Goal: Transaction & Acquisition: Obtain resource

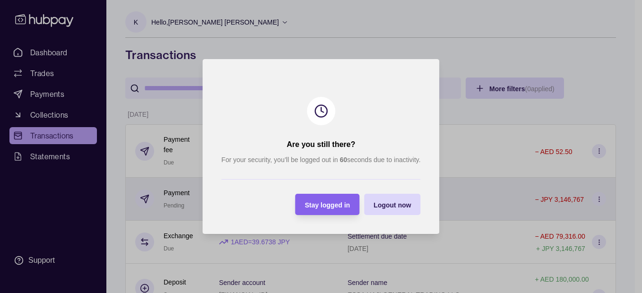
click at [330, 203] on span "Stay logged in" at bounding box center [327, 205] width 45 height 8
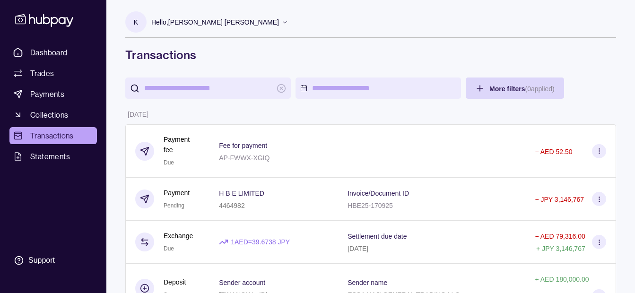
click at [226, 25] on p "Hello, [PERSON_NAME] [PERSON_NAME]" at bounding box center [215, 22] width 128 height 10
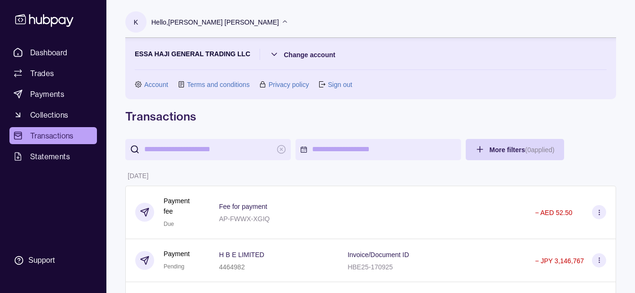
click at [226, 25] on p "Hello, [PERSON_NAME] [PERSON_NAME]" at bounding box center [215, 22] width 128 height 10
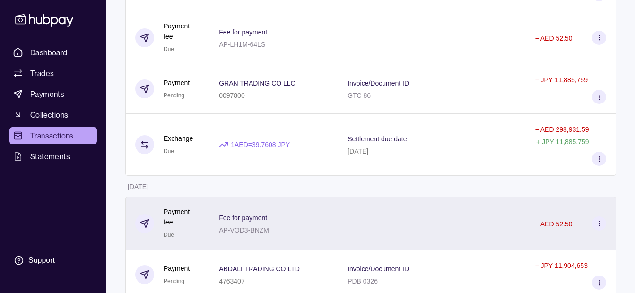
scroll to position [331, 0]
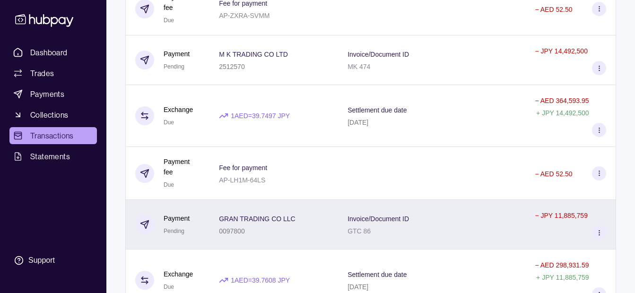
click at [329, 213] on div "GRAN TRADING CO LLC 0097800" at bounding box center [274, 225] width 110 height 24
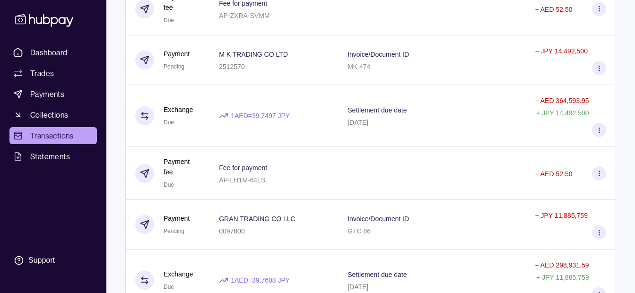
click at [110, 143] on html "Dashboard Trades Payments Collections Transactions Statements Support K Hello, …" at bounding box center [317, 271] width 635 height 1205
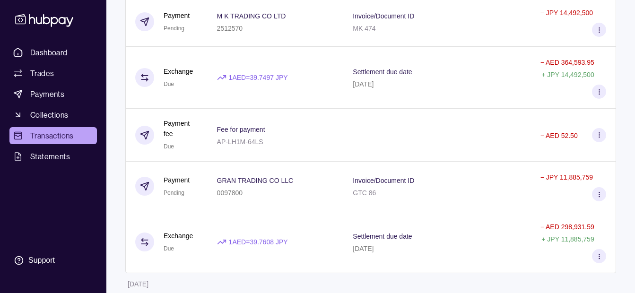
scroll to position [363, 0]
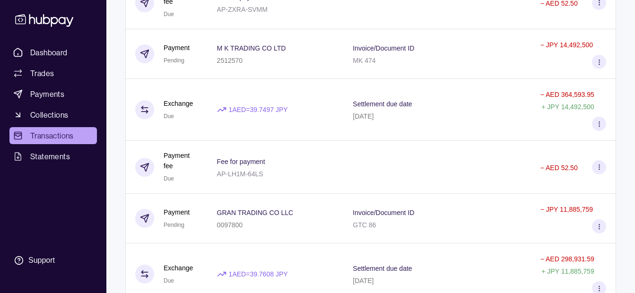
click at [296, 207] on div "GRAN TRADING CO LLC 0097800" at bounding box center [275, 219] width 117 height 24
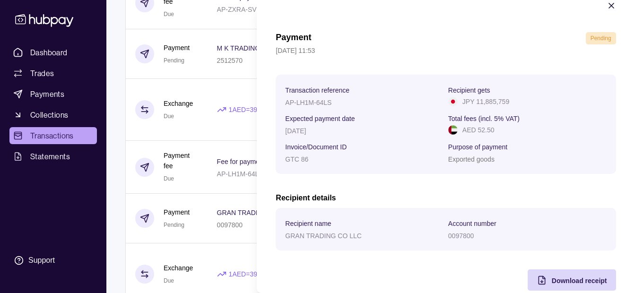
scroll to position [35, 0]
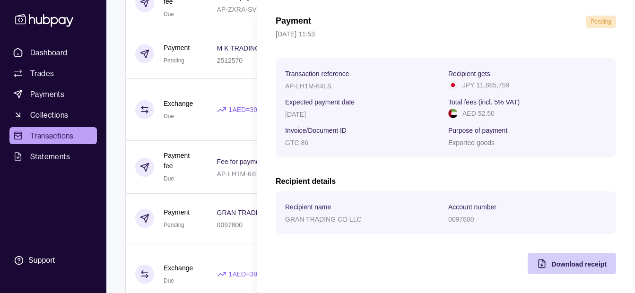
click at [551, 265] on span "Download receipt" at bounding box center [578, 264] width 55 height 8
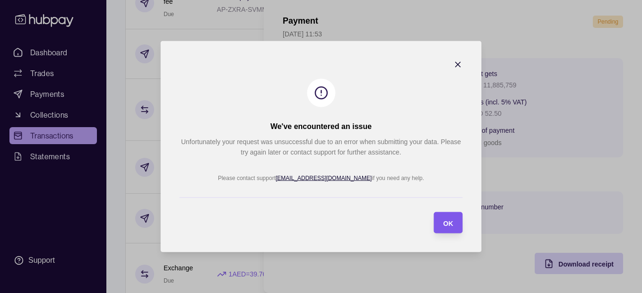
click at [447, 220] on span "OK" at bounding box center [448, 223] width 10 height 8
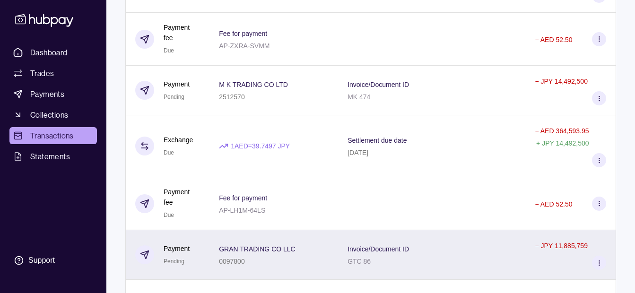
scroll to position [331, 0]
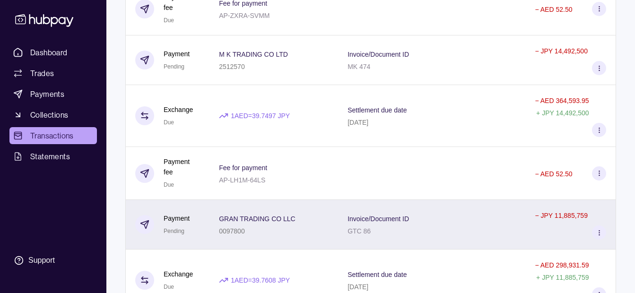
click at [444, 213] on div "Invoice/Document ID GTC 86" at bounding box center [431, 225] width 168 height 24
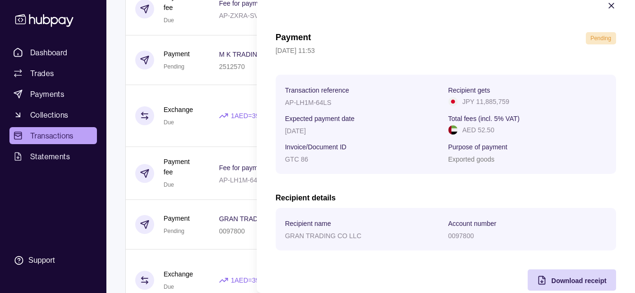
scroll to position [35, 0]
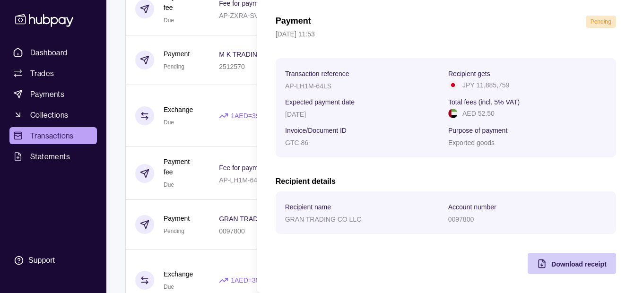
click at [552, 266] on span "Download receipt" at bounding box center [578, 264] width 55 height 8
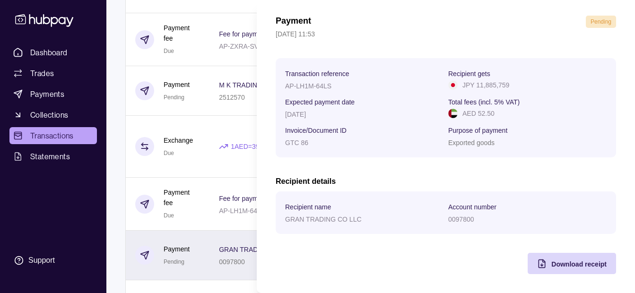
scroll to position [284, 0]
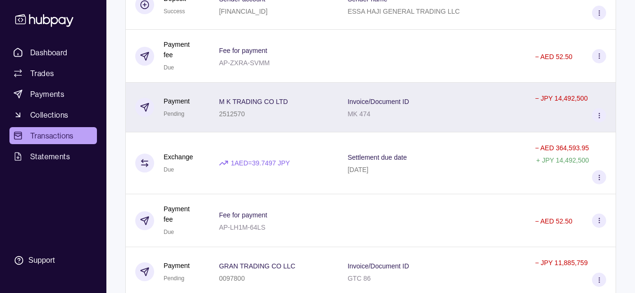
click at [338, 83] on div "M K TRADING CO LTD 2512570" at bounding box center [273, 108] width 129 height 50
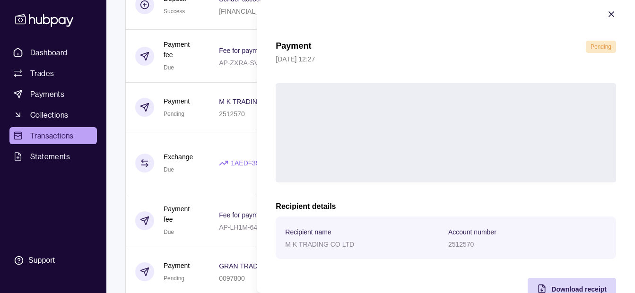
scroll to position [35, 0]
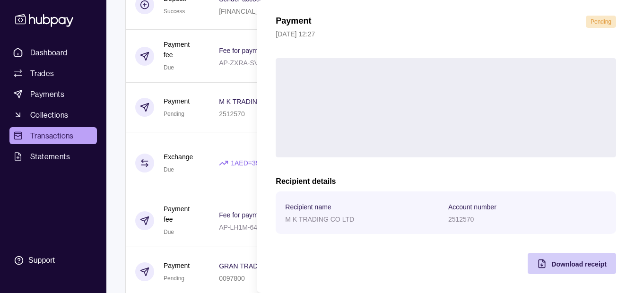
click at [557, 263] on span "Download receipt" at bounding box center [578, 264] width 55 height 8
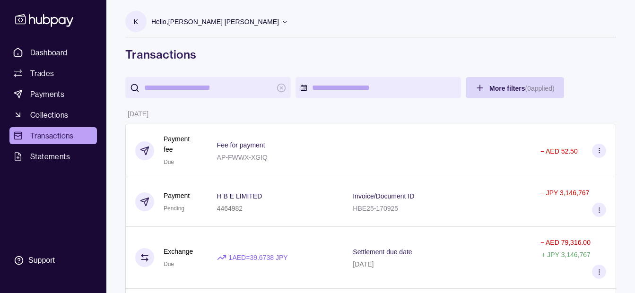
scroll to position [0, 0]
click at [236, 19] on p "Hello, [PERSON_NAME] [PERSON_NAME]" at bounding box center [215, 22] width 128 height 10
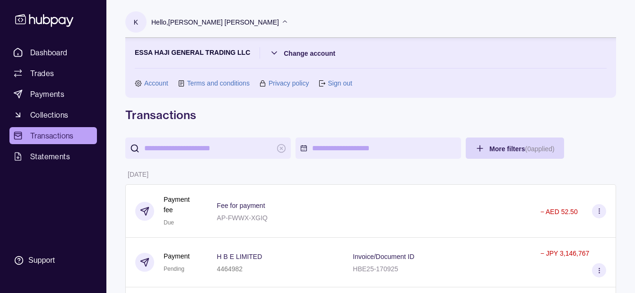
click at [336, 52] on section "ESSA HAJI GENERAL TRADING LLC Change account Account Terms and conditions Priva…" at bounding box center [371, 67] width 472 height 41
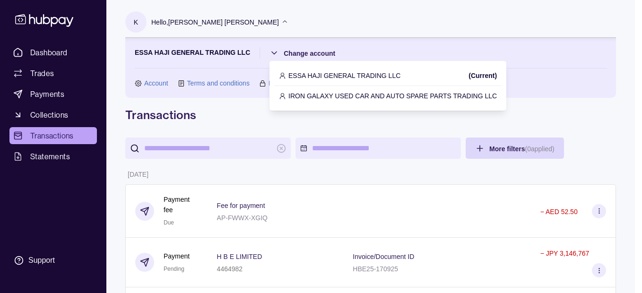
drag, startPoint x: 358, startPoint y: 72, endPoint x: 375, endPoint y: 120, distance: 50.2
click at [365, 96] on p "IRON GALAXY USED CAR AND AUTO SPARE PARTS TRADING LLC" at bounding box center [392, 96] width 208 height 10
